Goal: Task Accomplishment & Management: Use online tool/utility

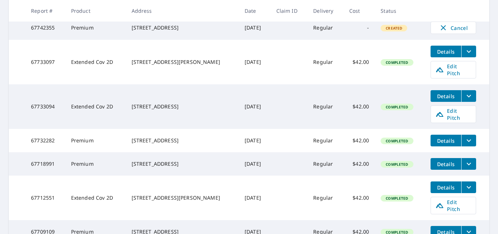
scroll to position [73, 0]
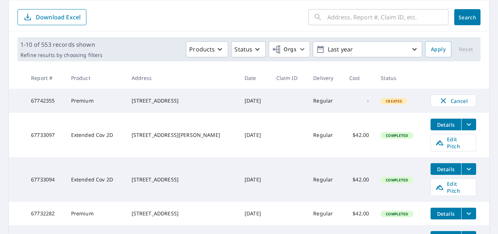
drag, startPoint x: 132, startPoint y: 130, endPoint x: 184, endPoint y: 140, distance: 52.7
click at [184, 140] on td "[STREET_ADDRESS][PERSON_NAME]" at bounding box center [182, 135] width 113 height 45
copy div "[STREET_ADDRESS][PERSON_NAME]"
click at [446, 146] on span "Edit Pitch" at bounding box center [454, 143] width 36 height 14
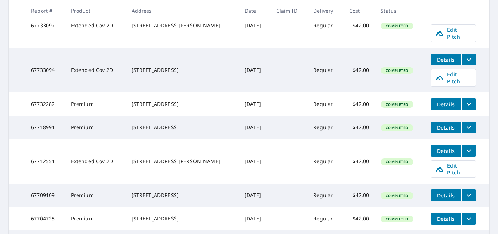
scroll to position [0, 0]
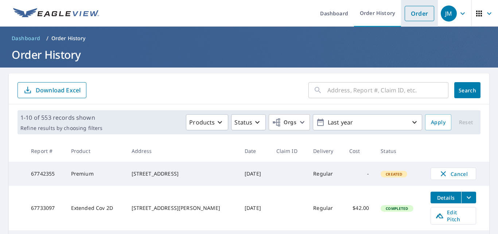
click at [412, 16] on link "Order" at bounding box center [420, 13] width 30 height 15
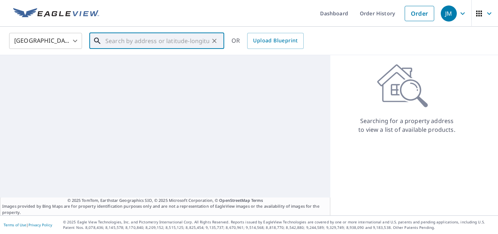
click at [157, 42] on input "text" at bounding box center [157, 41] width 104 height 20
paste input "[STREET_ADDRESS]"
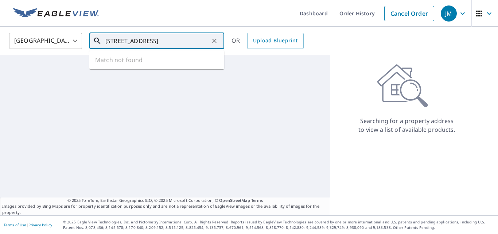
scroll to position [0, 26]
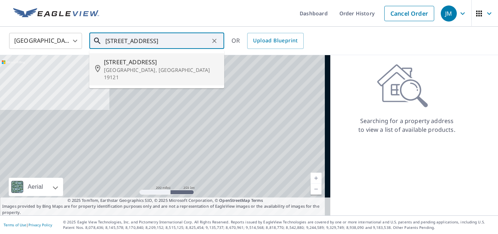
click at [149, 69] on p "[GEOGRAPHIC_DATA], [GEOGRAPHIC_DATA] 19121" at bounding box center [161, 73] width 115 height 15
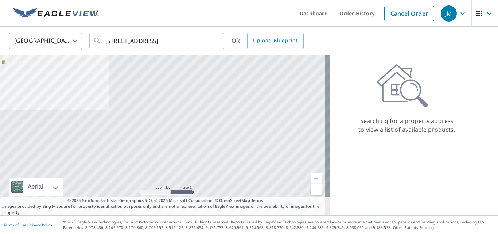
type input "[STREET_ADDRESS]"
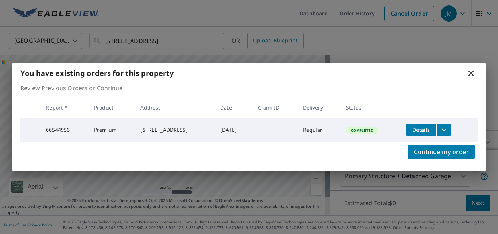
click at [475, 72] on icon at bounding box center [471, 73] width 9 height 9
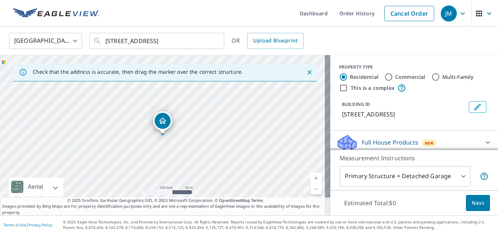
click at [470, 73] on div "Residential Commercial Multi-Family" at bounding box center [414, 77] width 150 height 9
click at [430, 17] on li "Cancel Order" at bounding box center [409, 13] width 57 height 27
click at [405, 14] on link "Cancel Order" at bounding box center [410, 13] width 50 height 15
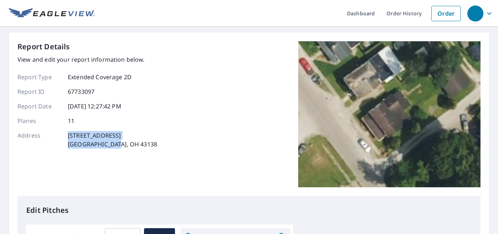
drag, startPoint x: 64, startPoint y: 137, endPoint x: 126, endPoint y: 146, distance: 62.3
click at [126, 146] on div "Address 650 Motherwell Ave Logan, OH 43138" at bounding box center [88, 140] width 140 height 18
copy div "650 Motherwell Ave Logan, OH 43138"
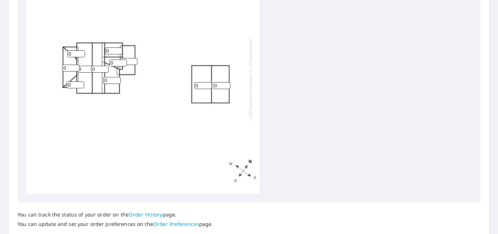
scroll to position [182, 0]
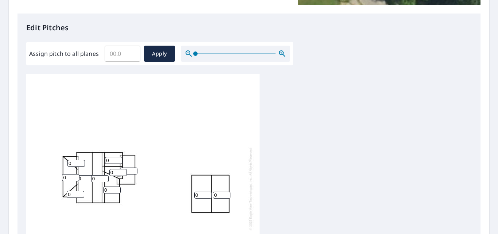
click at [74, 163] on input "0" at bounding box center [77, 163] width 18 height 7
type input "5"
click at [65, 179] on input "0" at bounding box center [71, 177] width 18 height 7
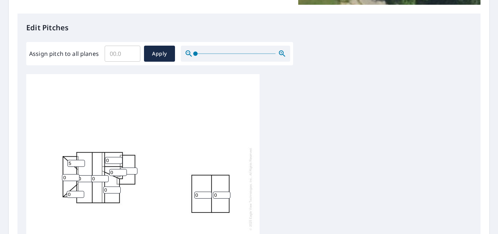
click at [65, 179] on input "0" at bounding box center [71, 177] width 18 height 7
type input "5"
click at [65, 191] on div "0 0 0 0 0 0 5 0 0 5 0" at bounding box center [143, 188] width 234 height 229
click at [69, 194] on input "0" at bounding box center [76, 194] width 18 height 7
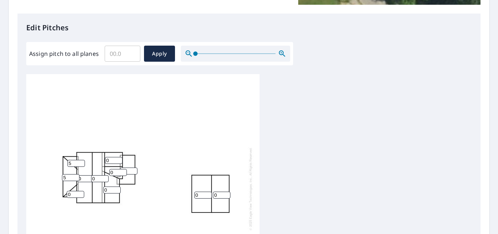
click at [69, 194] on input "0" at bounding box center [76, 194] width 18 height 7
type input "5"
click at [327, 153] on div "0 0 0 0 0 0 5 0 0 5 5" at bounding box center [249, 188] width 446 height 229
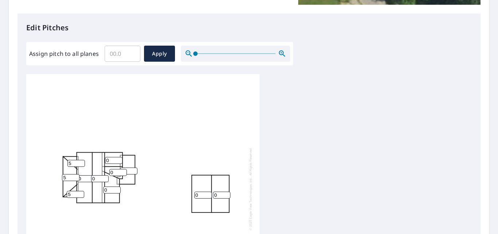
click at [68, 164] on input "5" at bounding box center [77, 163] width 18 height 7
click at [69, 164] on input "5" at bounding box center [77, 163] width 18 height 7
type input "4"
click at [65, 176] on input "5" at bounding box center [71, 177] width 18 height 7
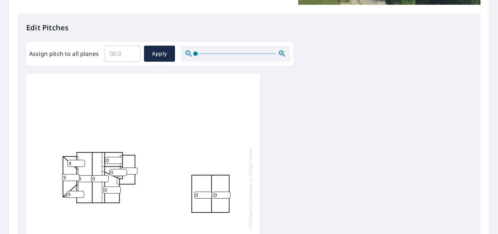
click at [65, 176] on input "5" at bounding box center [71, 177] width 18 height 7
type input "4"
click at [71, 195] on input "5" at bounding box center [76, 194] width 18 height 7
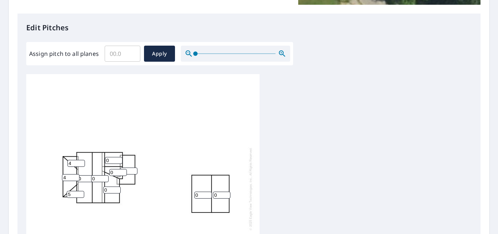
click at [71, 195] on input "5" at bounding box center [76, 194] width 18 height 7
type input "4"
click at [84, 181] on input "0" at bounding box center [86, 178] width 18 height 7
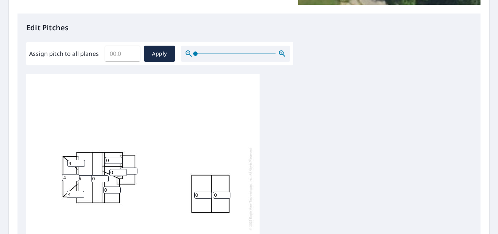
type input "5"
click at [95, 178] on input "0" at bounding box center [100, 178] width 18 height 7
type input "5"
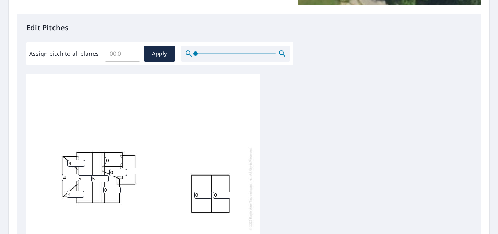
click at [275, 149] on div "5 0 0 5 0 0 4 0 0 4 4" at bounding box center [249, 188] width 446 height 229
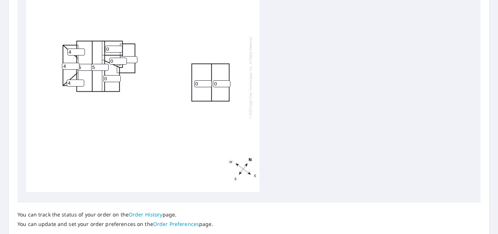
scroll to position [0, 0]
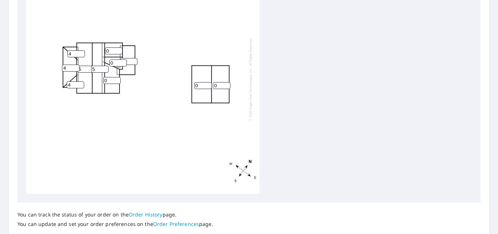
click at [106, 47] on div "5 0 0 5 0 0 4 0 0 4 4" at bounding box center [143, 79] width 234 height 229
click at [108, 49] on input "0" at bounding box center [114, 50] width 18 height 7
type input "5"
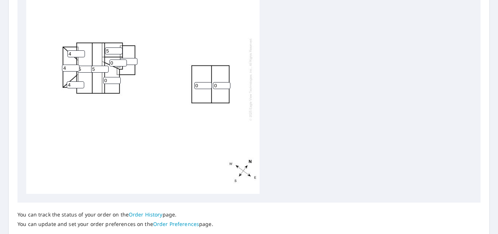
click at [114, 65] on input "0" at bounding box center [118, 62] width 18 height 7
type input "5"
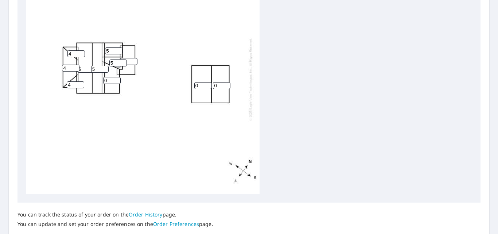
click at [110, 81] on input "0" at bounding box center [112, 80] width 18 height 7
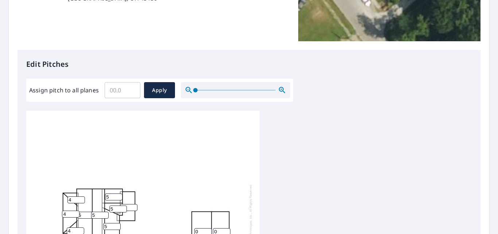
scroll to position [219, 0]
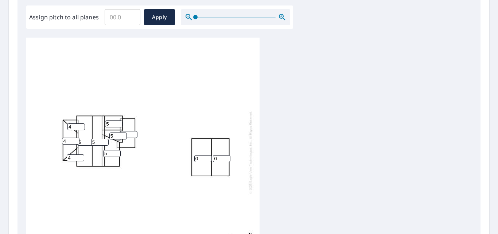
type input "5"
click at [128, 132] on input "0" at bounding box center [129, 134] width 18 height 7
type input "01"
click at [203, 157] on input "0" at bounding box center [203, 158] width 18 height 7
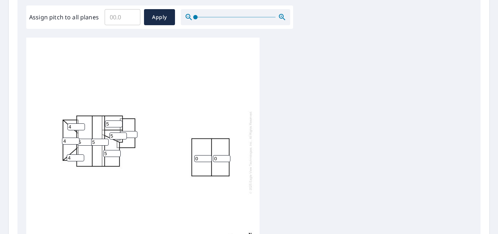
click at [203, 157] on input "0" at bounding box center [203, 158] width 18 height 7
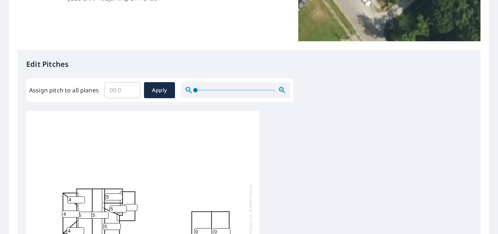
scroll to position [182, 0]
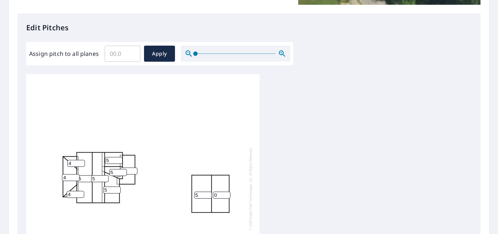
type input "5"
click at [217, 194] on input "0" at bounding box center [222, 195] width 18 height 7
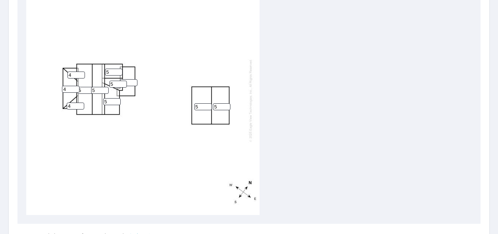
scroll to position [7, 0]
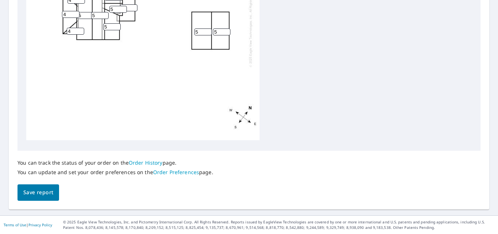
type input "5"
click at [30, 185] on button "Save report" at bounding box center [39, 192] width 42 height 16
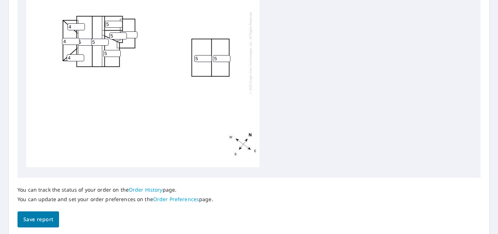
scroll to position [0, 0]
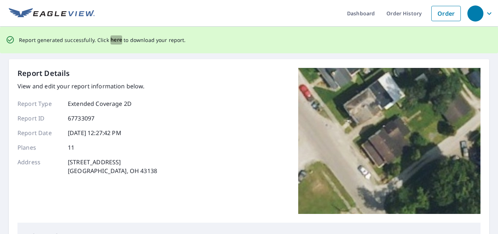
click at [119, 41] on span "here" at bounding box center [117, 39] width 12 height 9
